Goal: Task Accomplishment & Management: Manage account settings

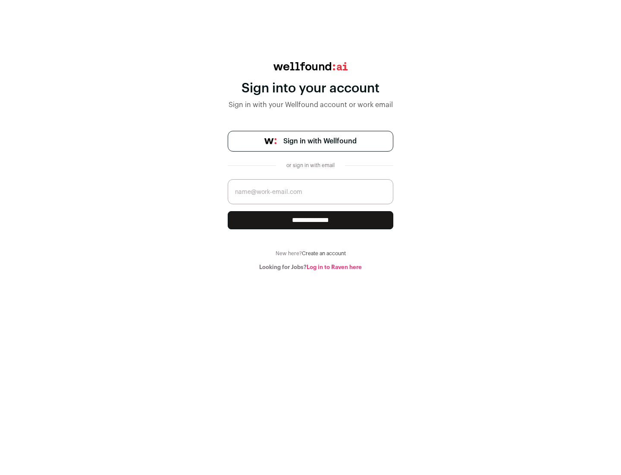
click at [320, 141] on span "Sign in with Wellfound" at bounding box center [319, 141] width 73 height 10
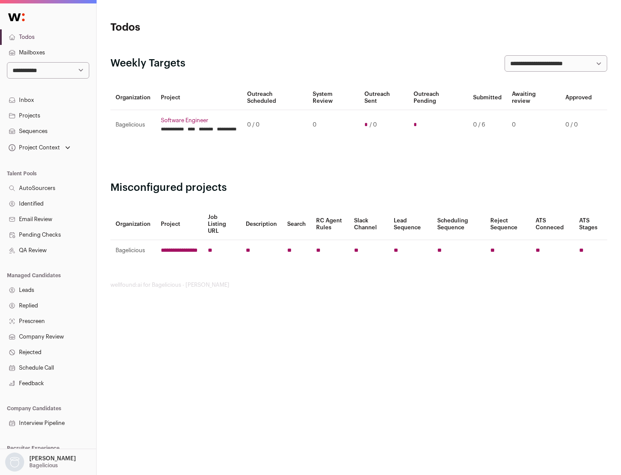
click at [48, 115] on link "Projects" at bounding box center [48, 116] width 96 height 16
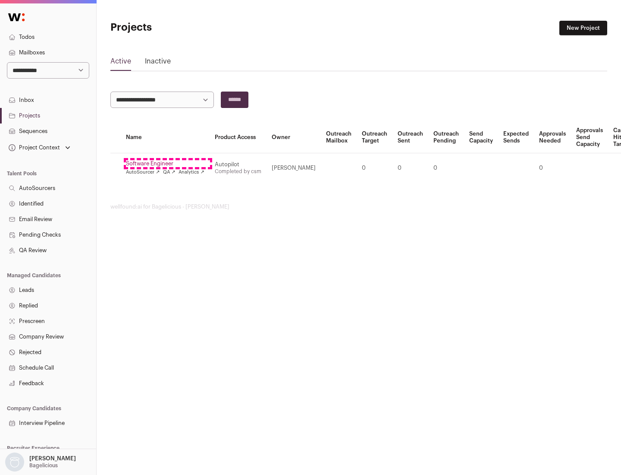
click at [168, 164] on link "Software Engineer" at bounding box center [165, 163] width 79 height 7
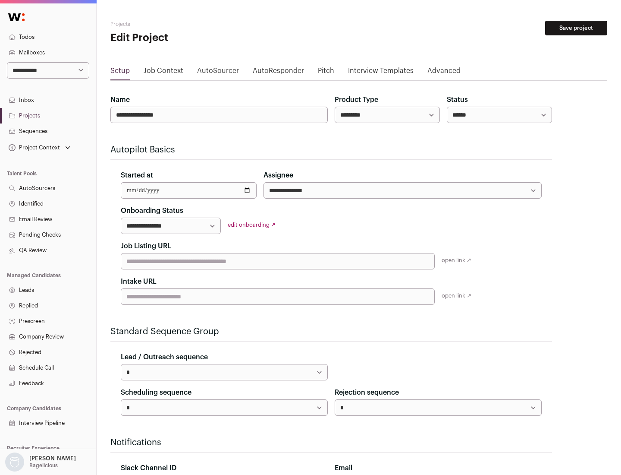
click at [576, 28] on button "Save project" at bounding box center [576, 28] width 62 height 15
